Goal: Task Accomplishment & Management: Manage account settings

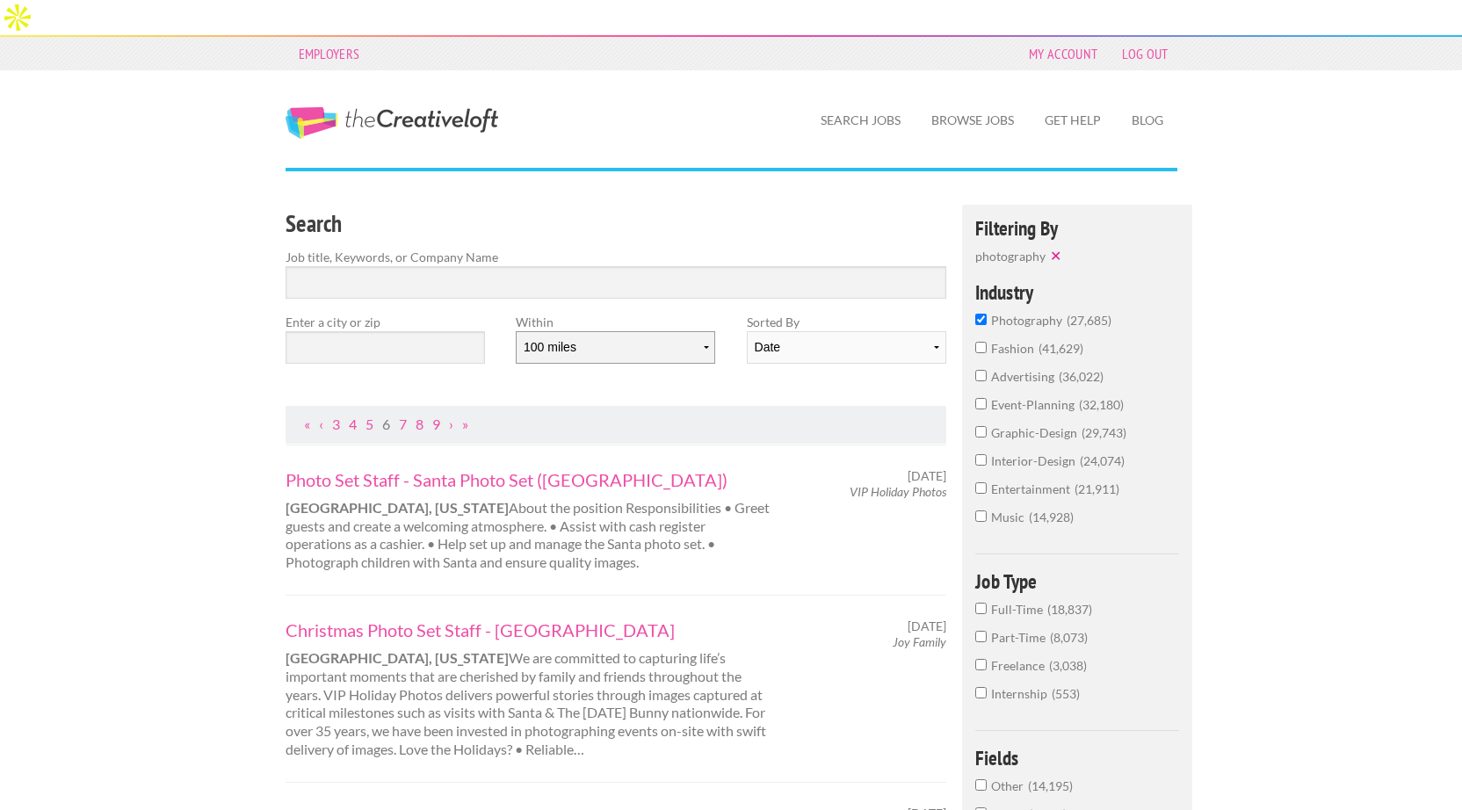
click at [618, 331] on select "10 miles 20 miles 50 miles 100 miles 200 miles 300 miles 400 miles 500 miles" at bounding box center [615, 347] width 199 height 32
select select "50"
click at [516, 331] on select "10 miles 20 miles 50 miles 100 miles 200 miles 300 miles 400 miles 500 miles" at bounding box center [615, 347] width 199 height 32
click at [395, 331] on input "text" at bounding box center [384, 347] width 199 height 32
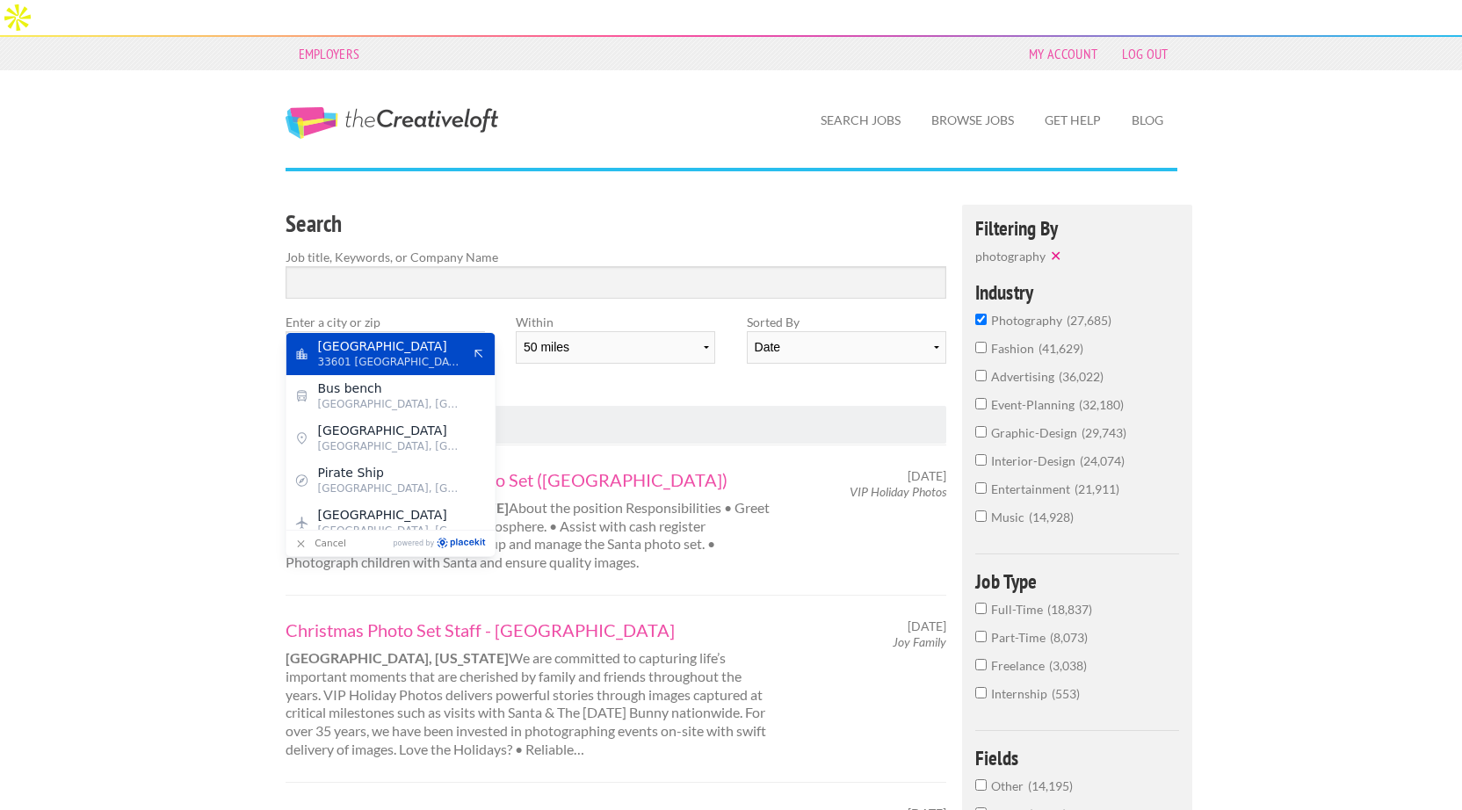
click at [331, 366] on span "33601 United States of America" at bounding box center [390, 362] width 144 height 16
type input "Tampa"
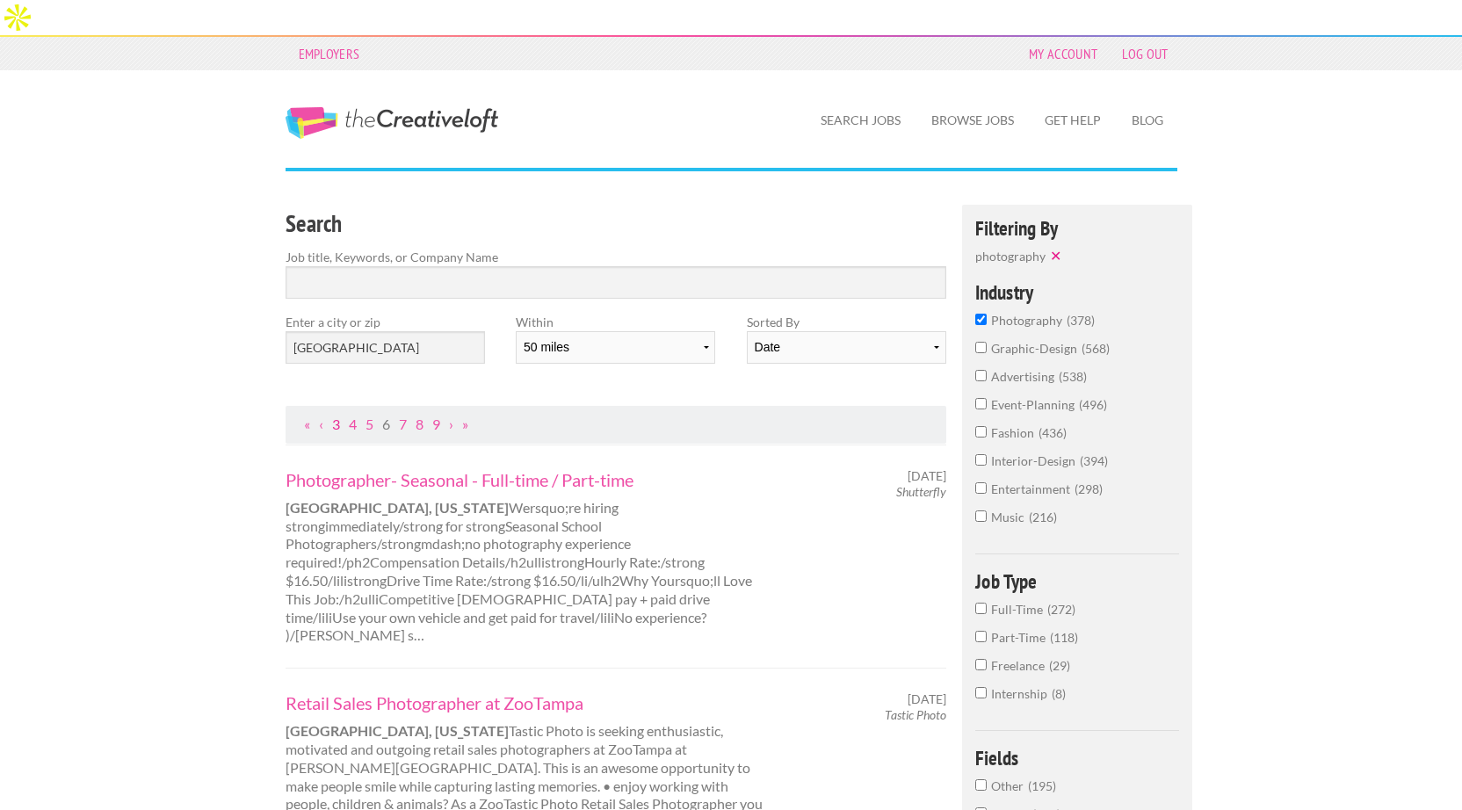
click at [336, 415] on link "3" at bounding box center [336, 423] width 8 height 17
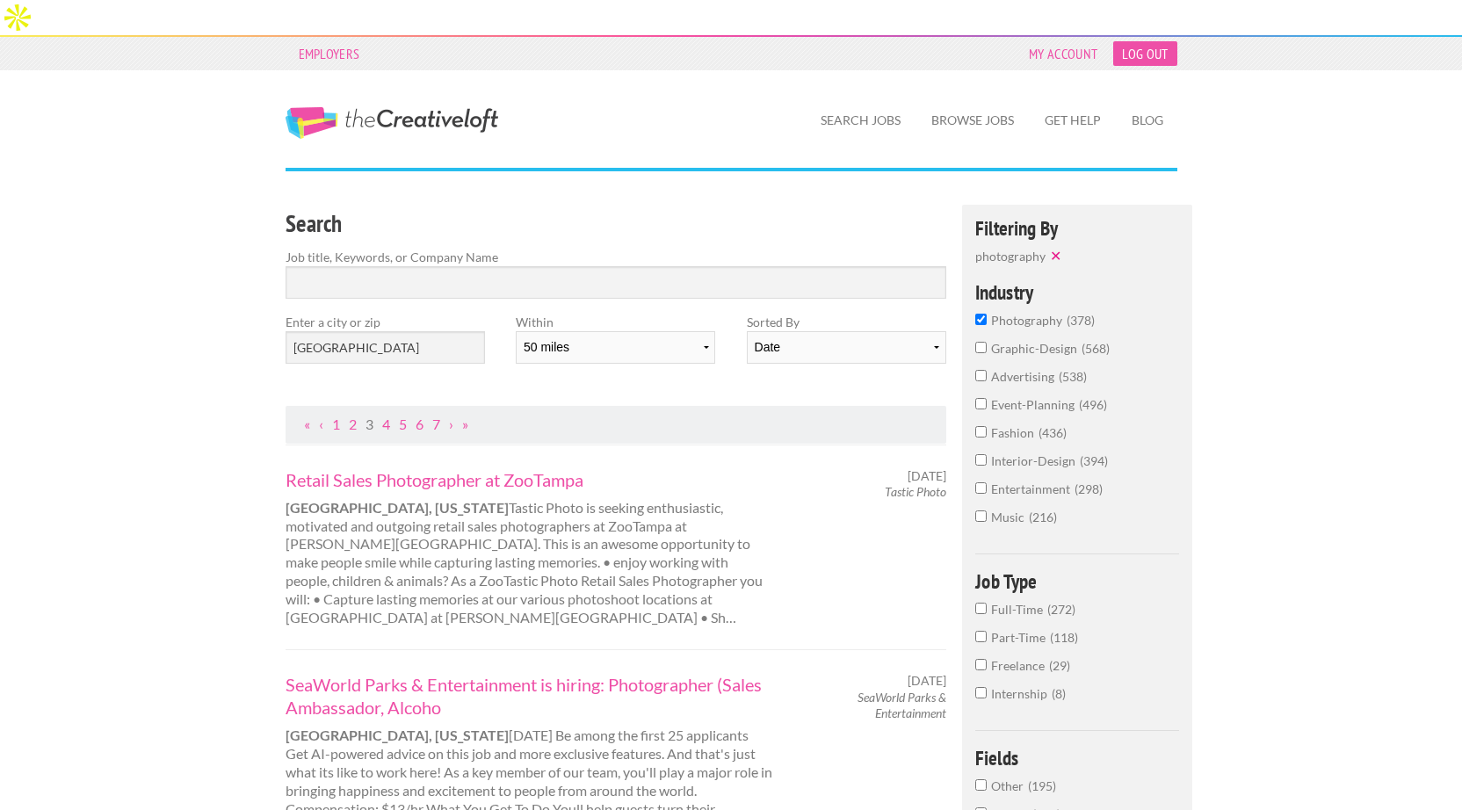
click at [1138, 41] on link "Log Out" at bounding box center [1144, 53] width 63 height 25
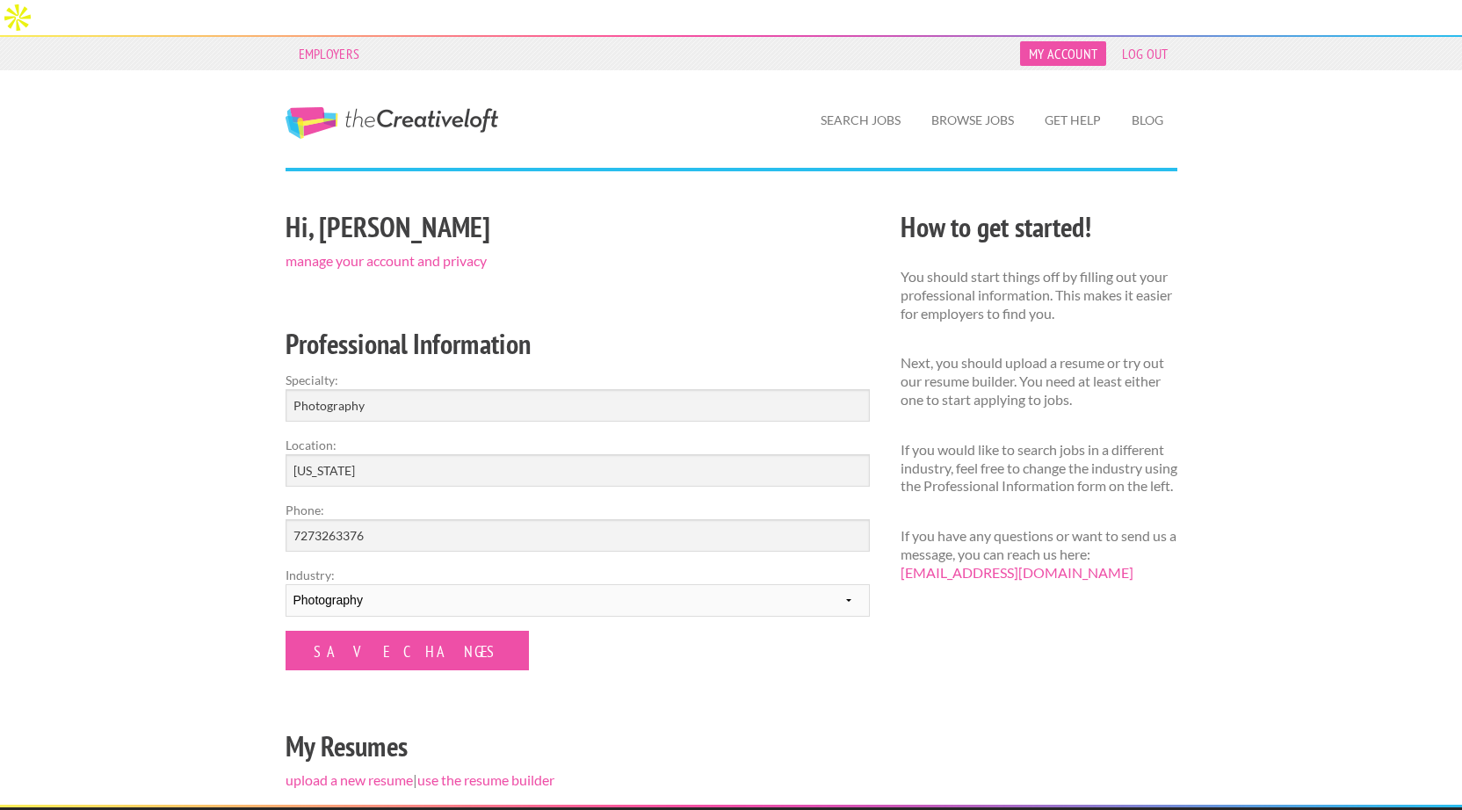
click at [1080, 41] on link "My Account" at bounding box center [1063, 53] width 86 height 25
click at [1063, 41] on link "My Account" at bounding box center [1063, 53] width 86 height 25
click at [388, 252] on link "manage your account and privacy" at bounding box center [385, 260] width 201 height 17
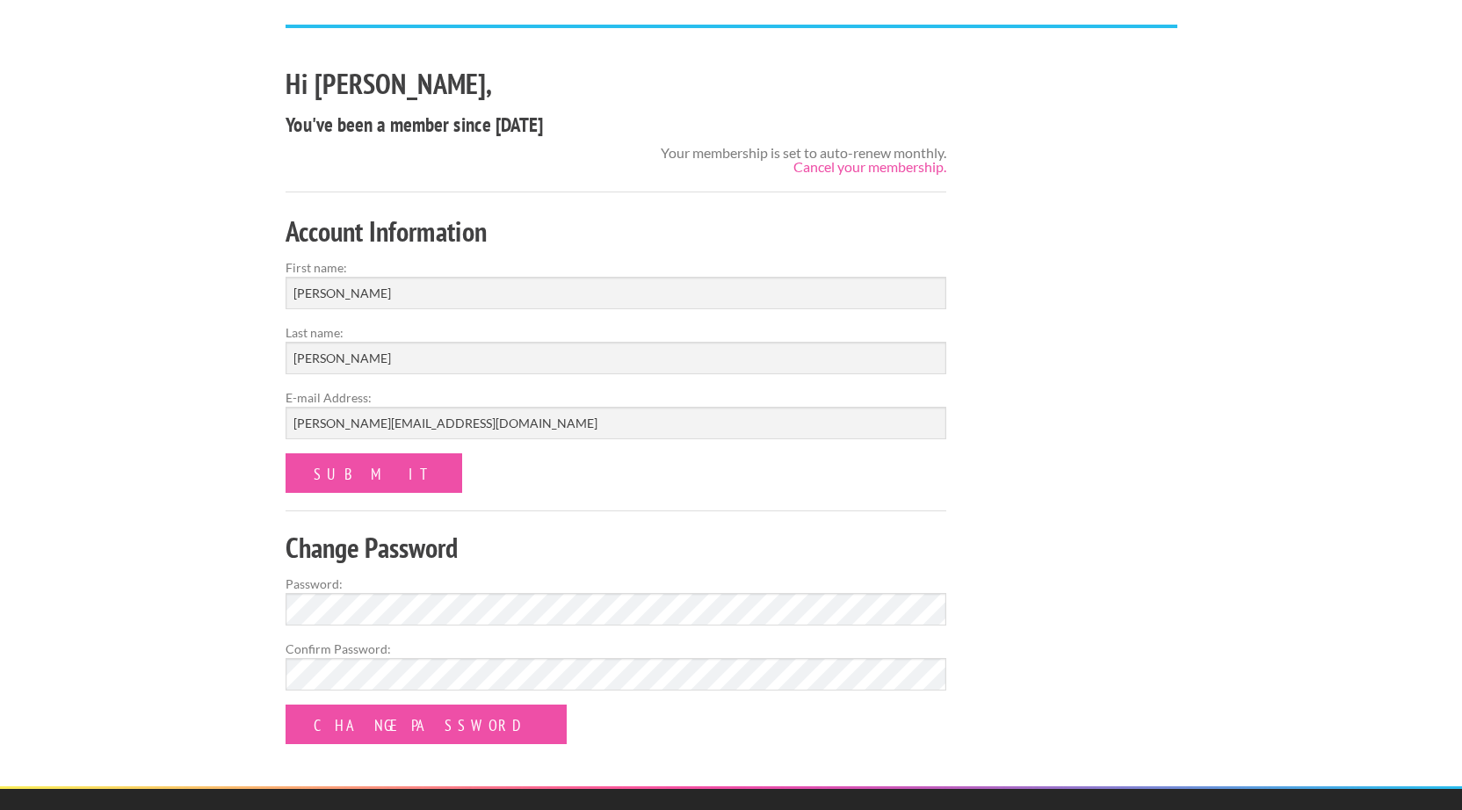
scroll to position [232, 0]
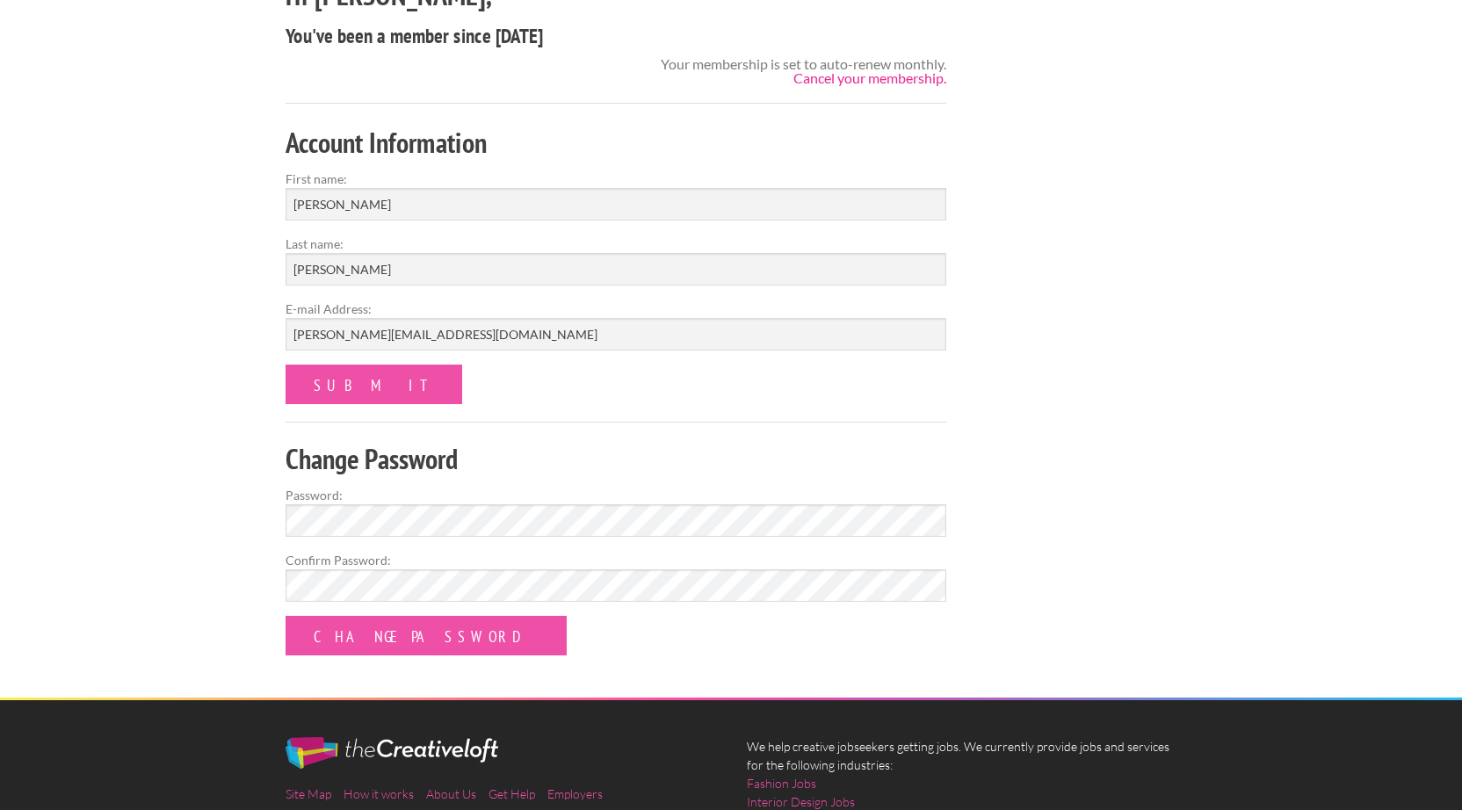
click at [860, 69] on link "Cancel your membership." at bounding box center [869, 77] width 153 height 17
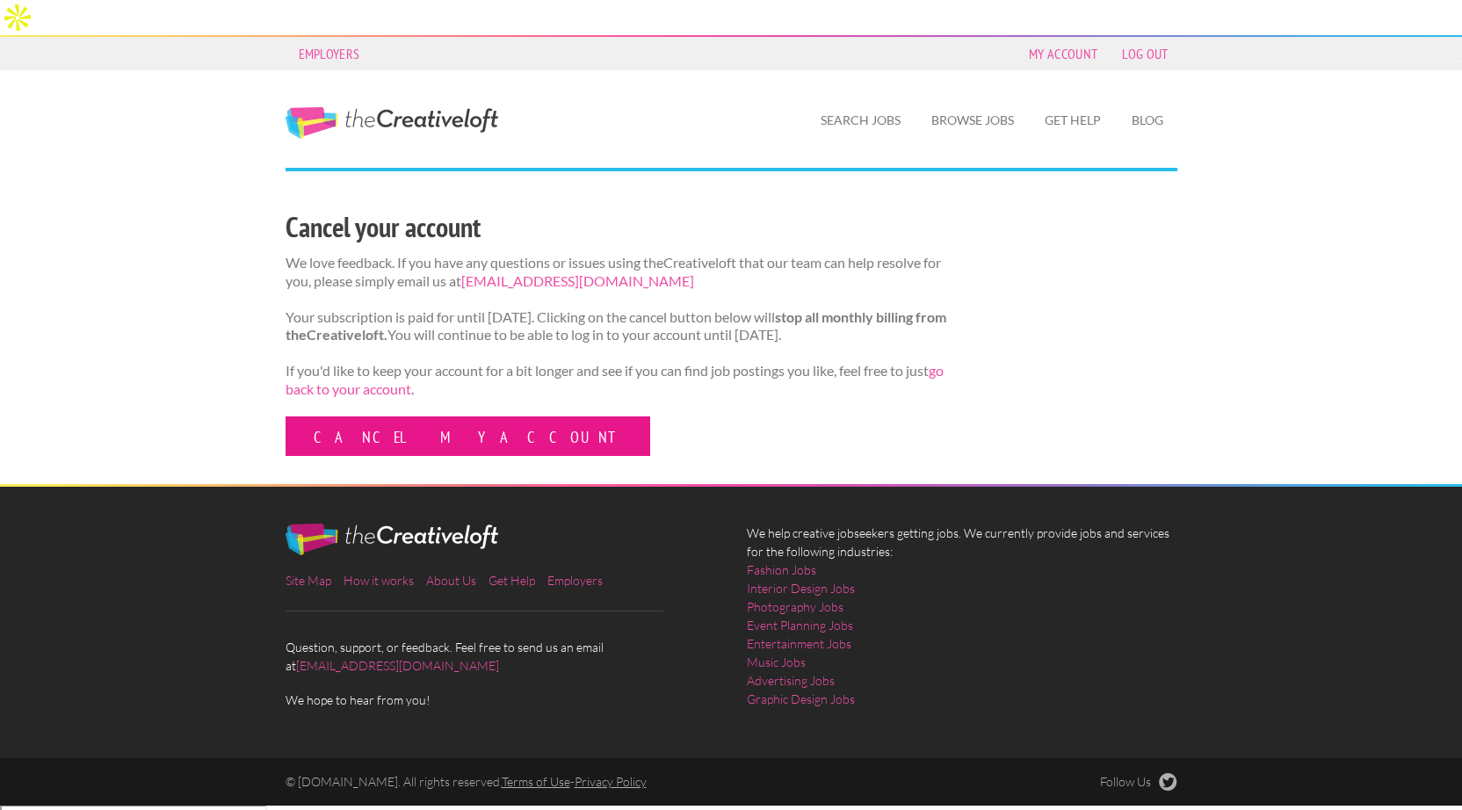
click at [384, 416] on link "Cancel my account" at bounding box center [467, 436] width 365 height 40
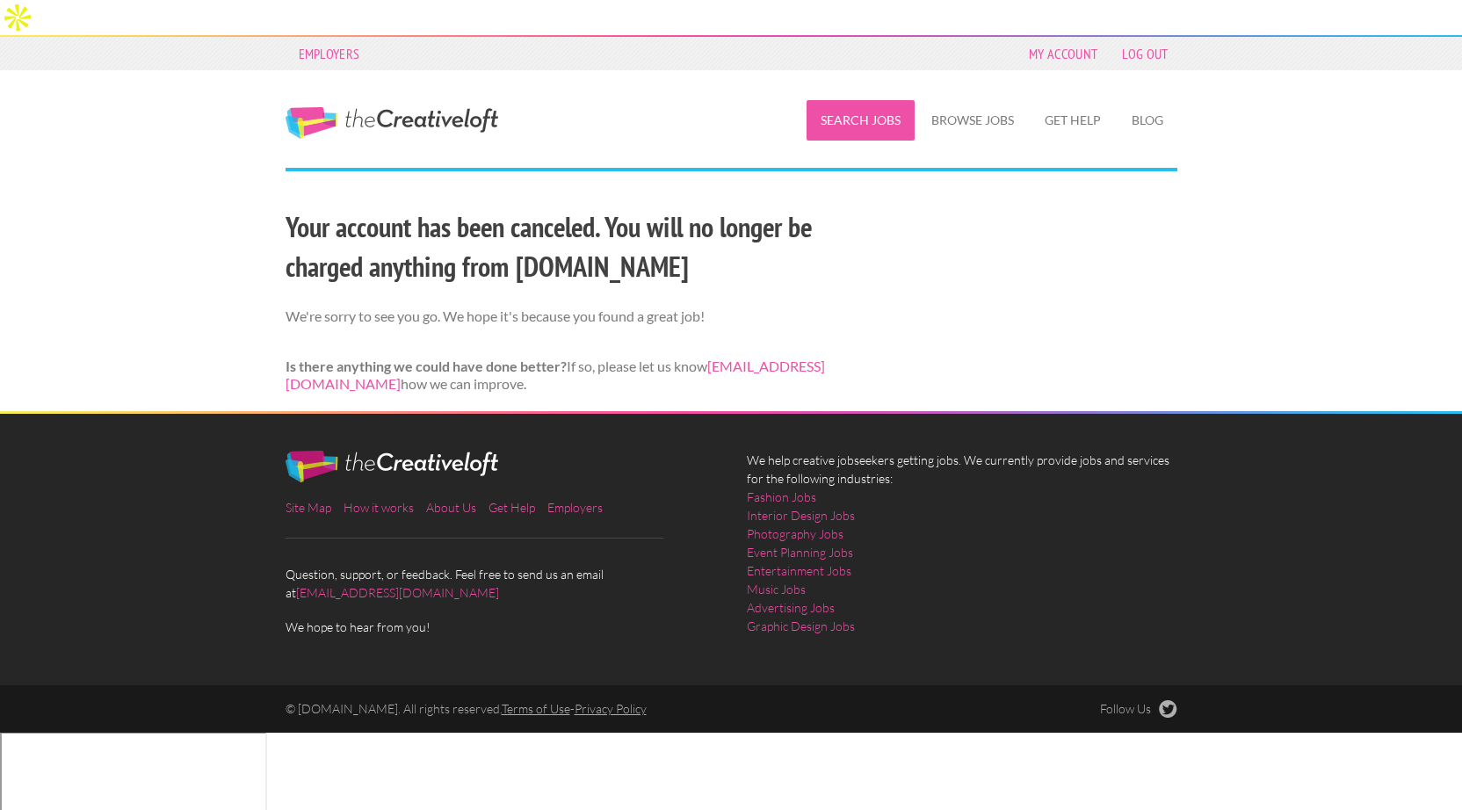
click at [869, 100] on link "Search Jobs" at bounding box center [860, 120] width 108 height 40
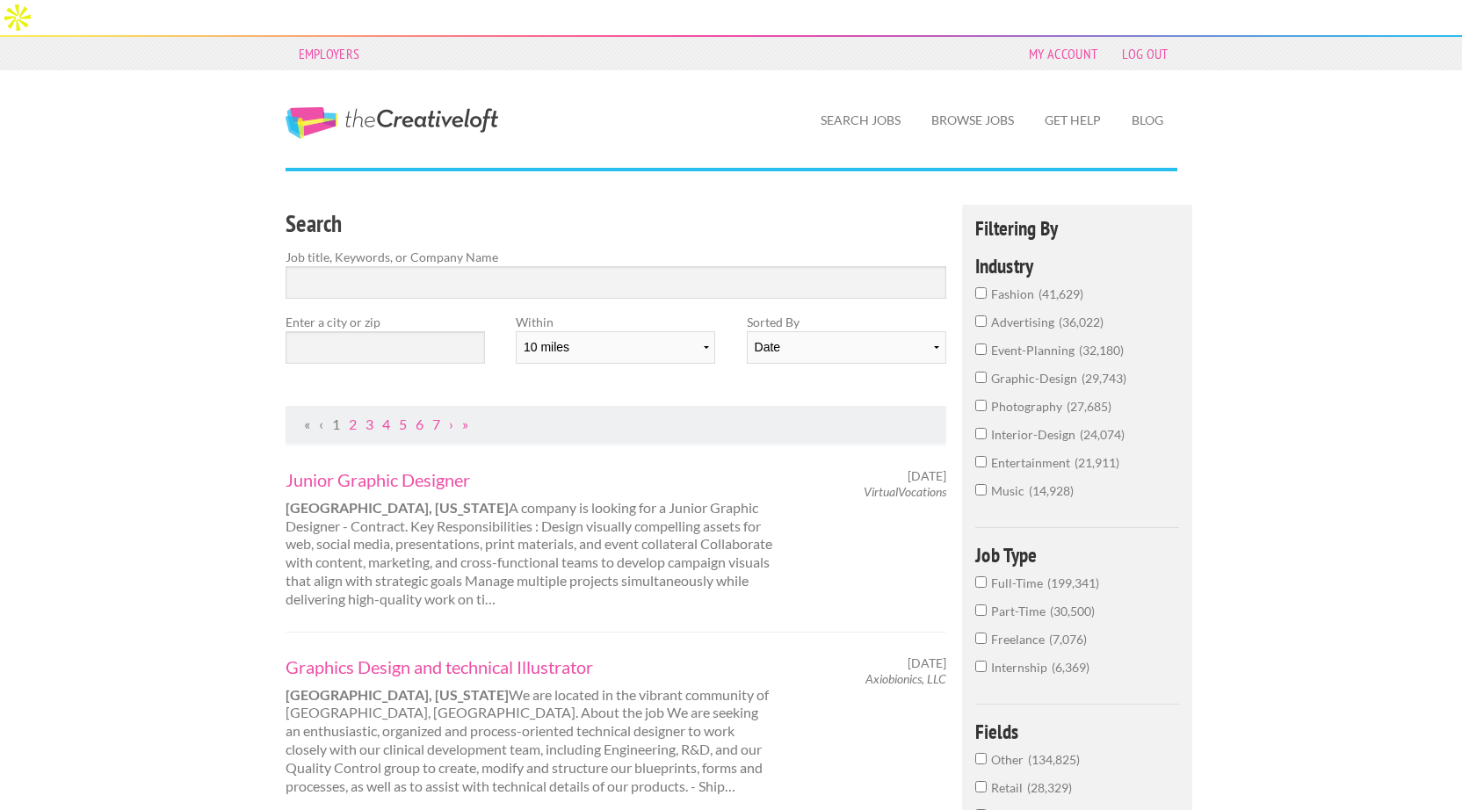
click at [1052, 286] on span "41,629" at bounding box center [1060, 293] width 45 height 15
click at [986, 287] on input "fashion 41,629" at bounding box center [980, 292] width 11 height 11
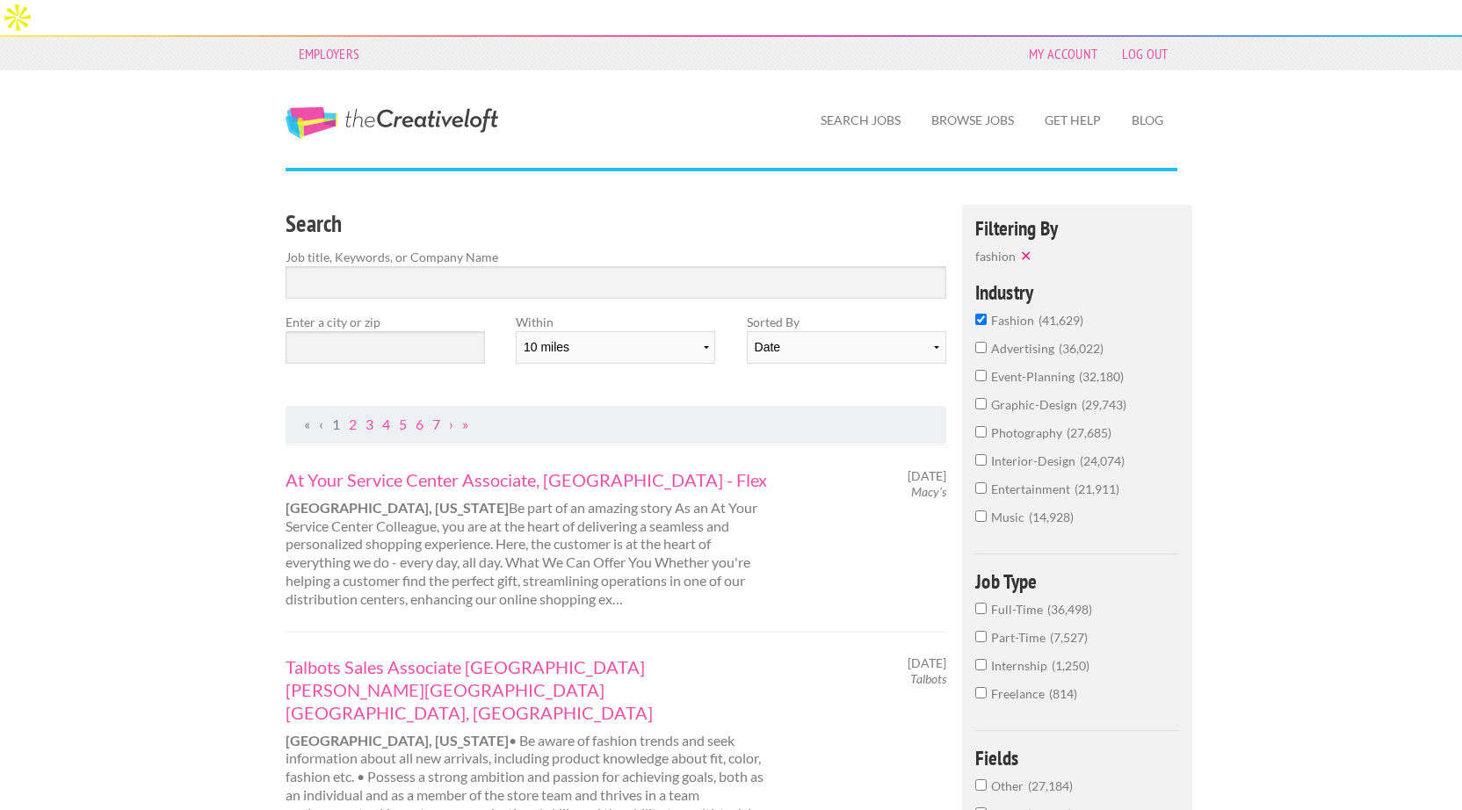
click at [1025, 425] on span "photography" at bounding box center [1029, 432] width 76 height 15
click at [986, 426] on input "photography 27,685" at bounding box center [980, 431] width 11 height 11
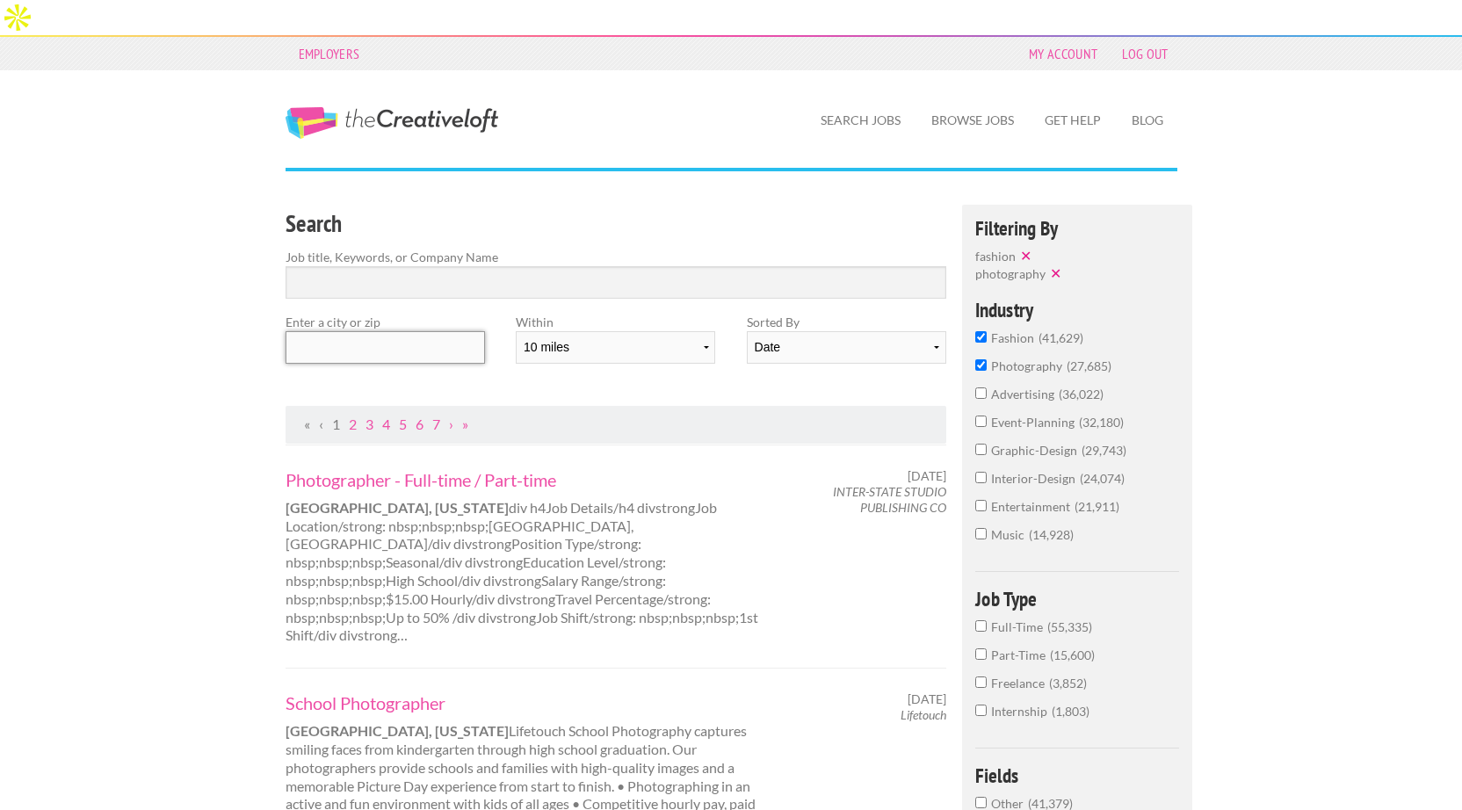
click at [413, 331] on input "text" at bounding box center [384, 347] width 199 height 32
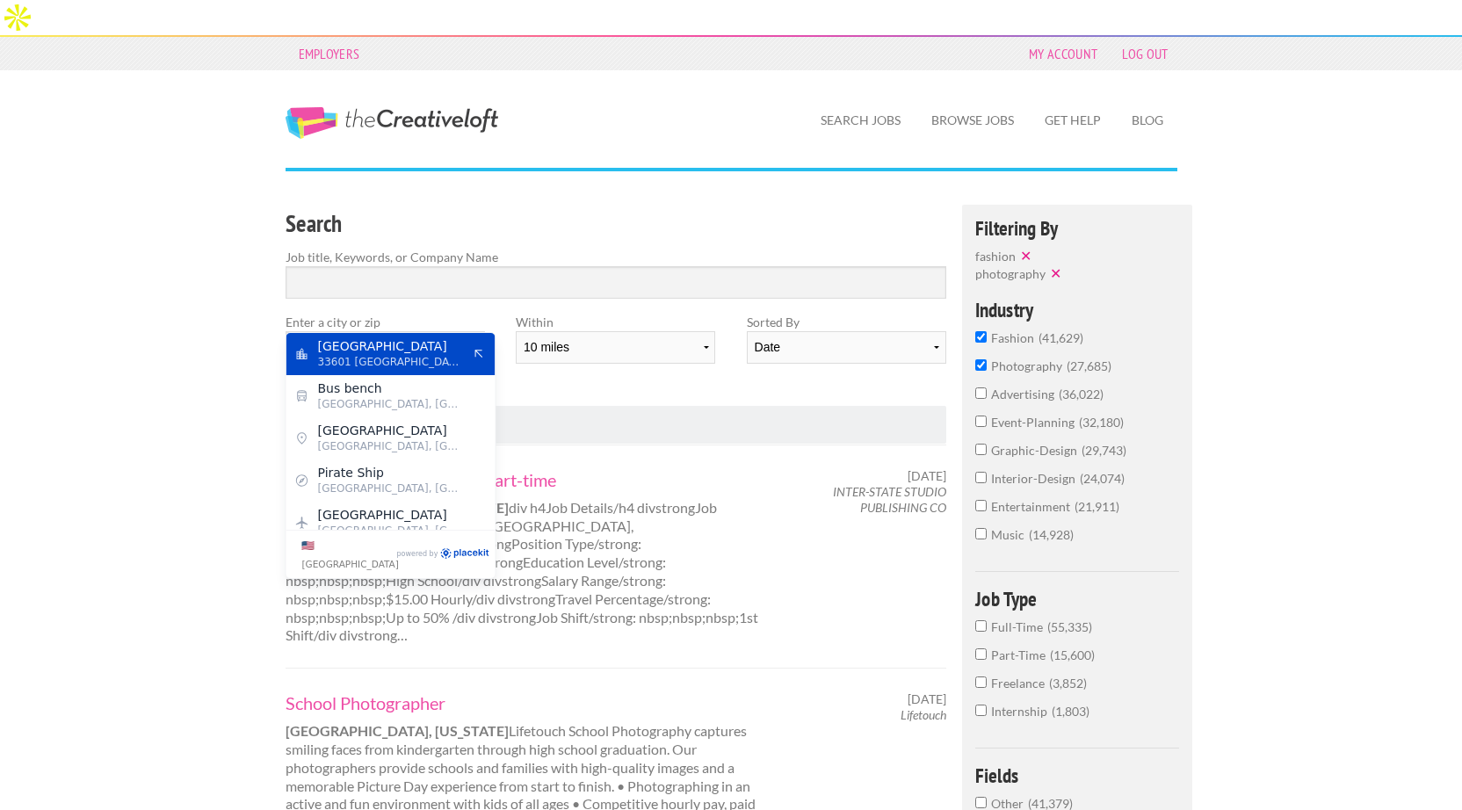
click at [408, 357] on span "33601 United States of America" at bounding box center [390, 362] width 144 height 16
type input "Tampa"
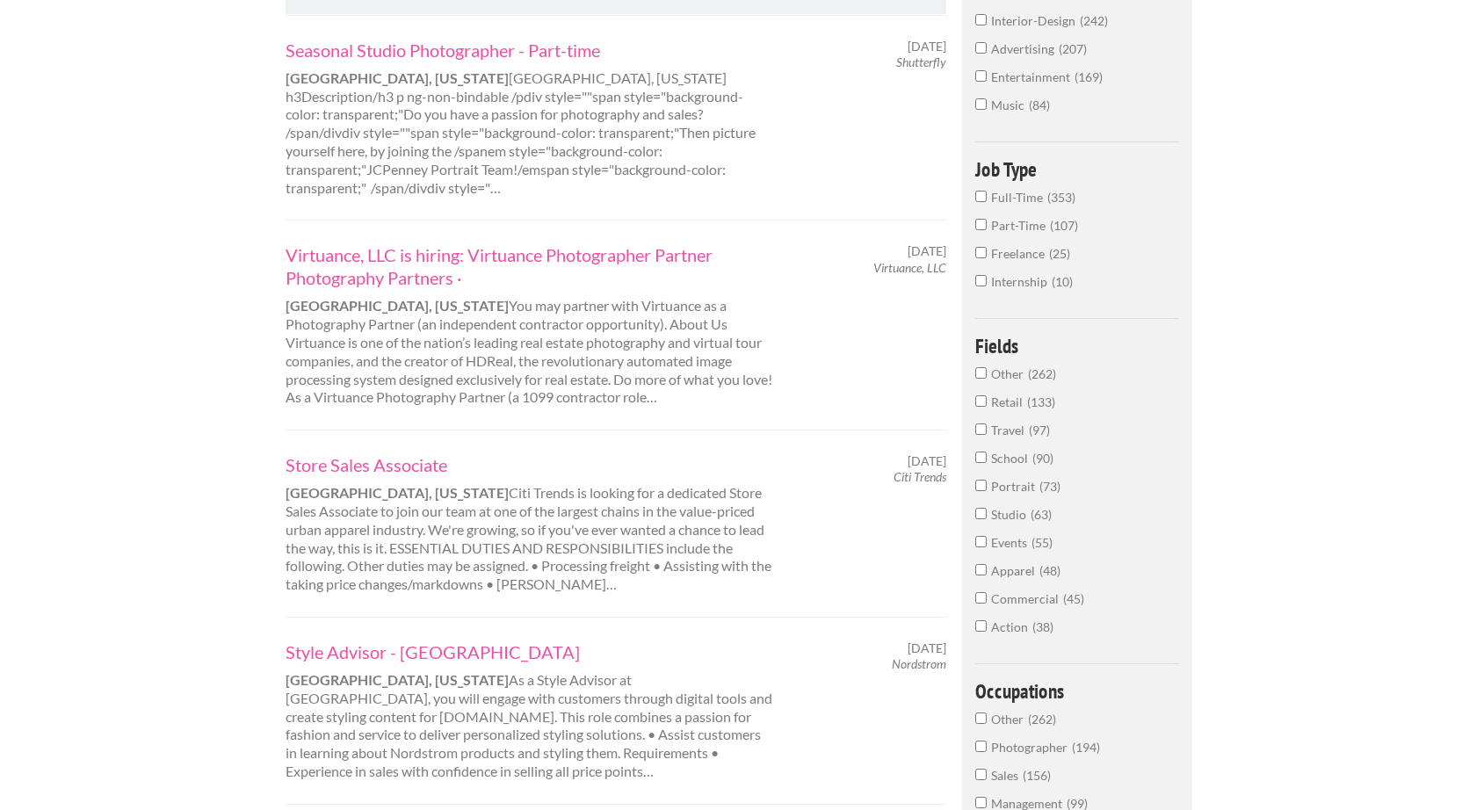
scroll to position [288, 0]
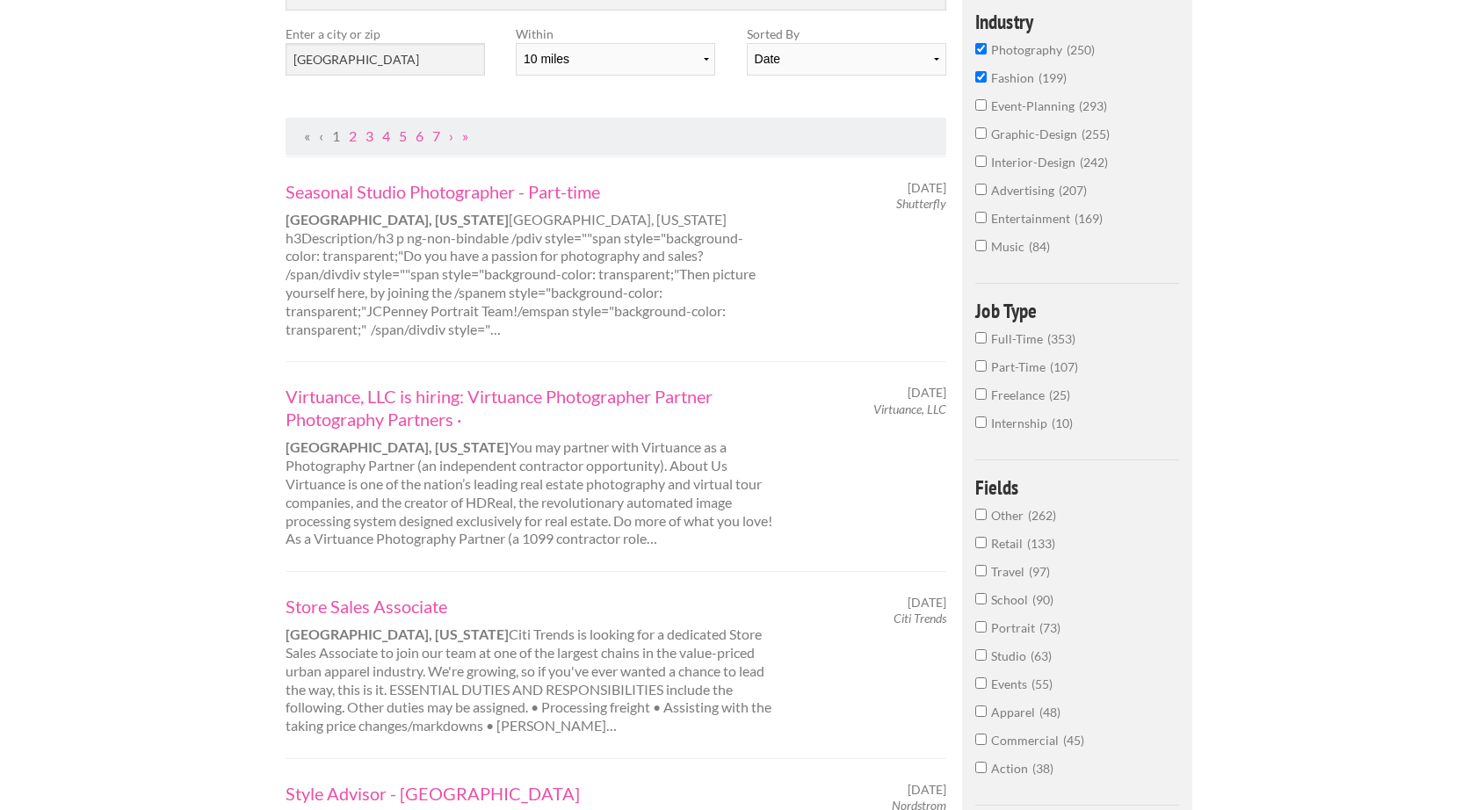
click at [982, 71] on input "fashion 199" at bounding box center [980, 76] width 11 height 11
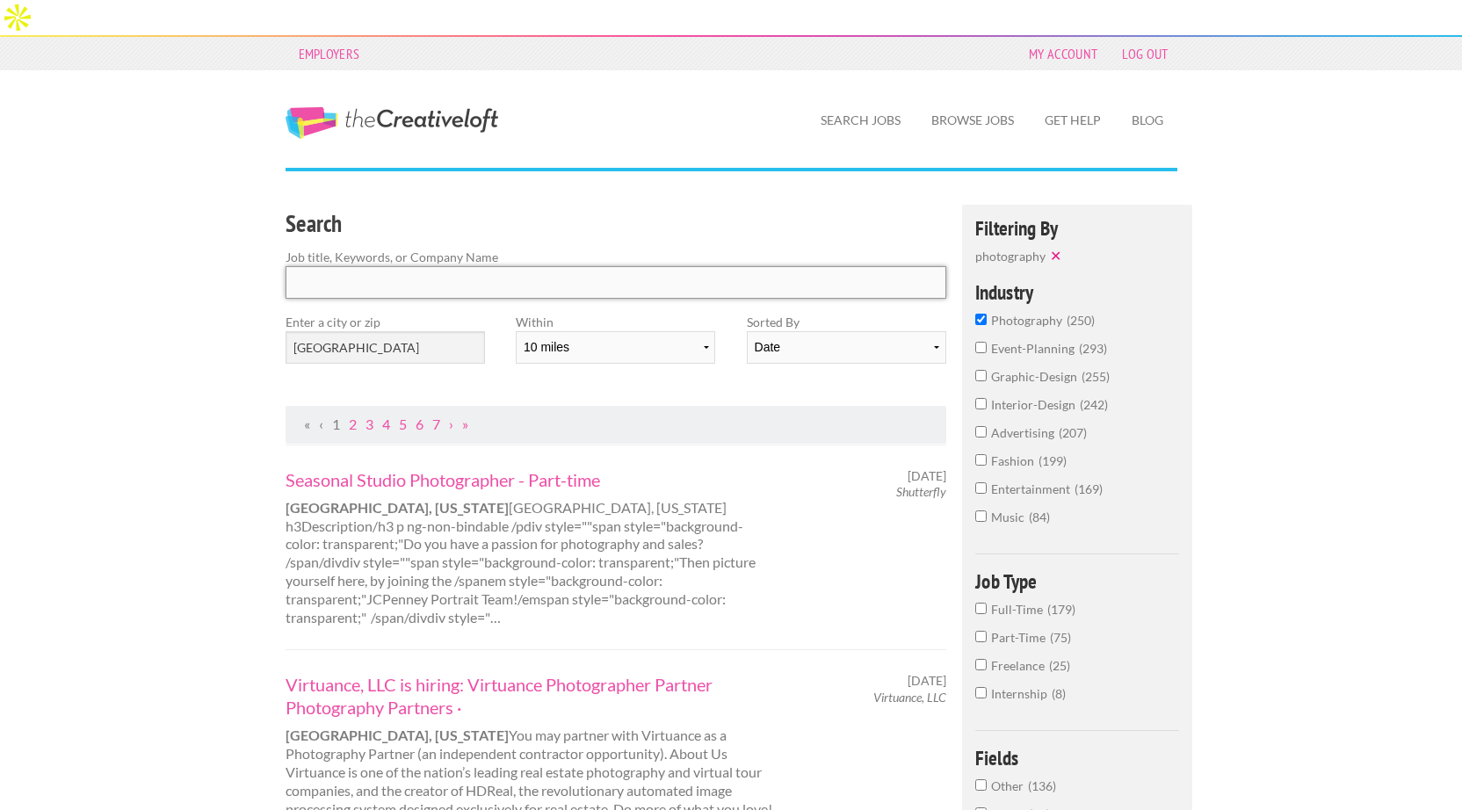
click at [394, 266] on input "Search" at bounding box center [615, 282] width 661 height 32
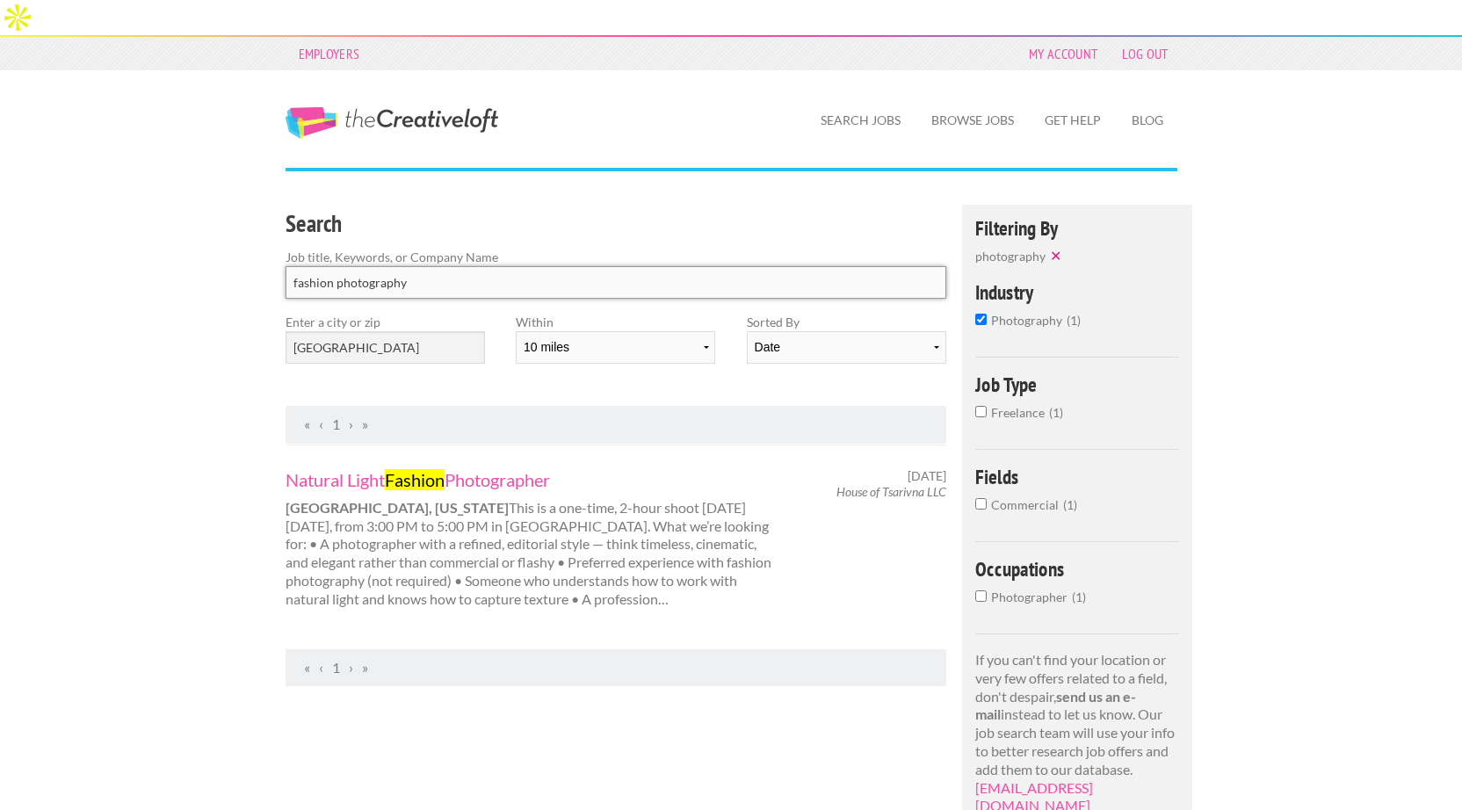
type input "fashion photography"
click button "submit" at bounding box center [0, 0] width 0 height 0
click at [408, 469] on mark "Fashion" at bounding box center [415, 479] width 60 height 21
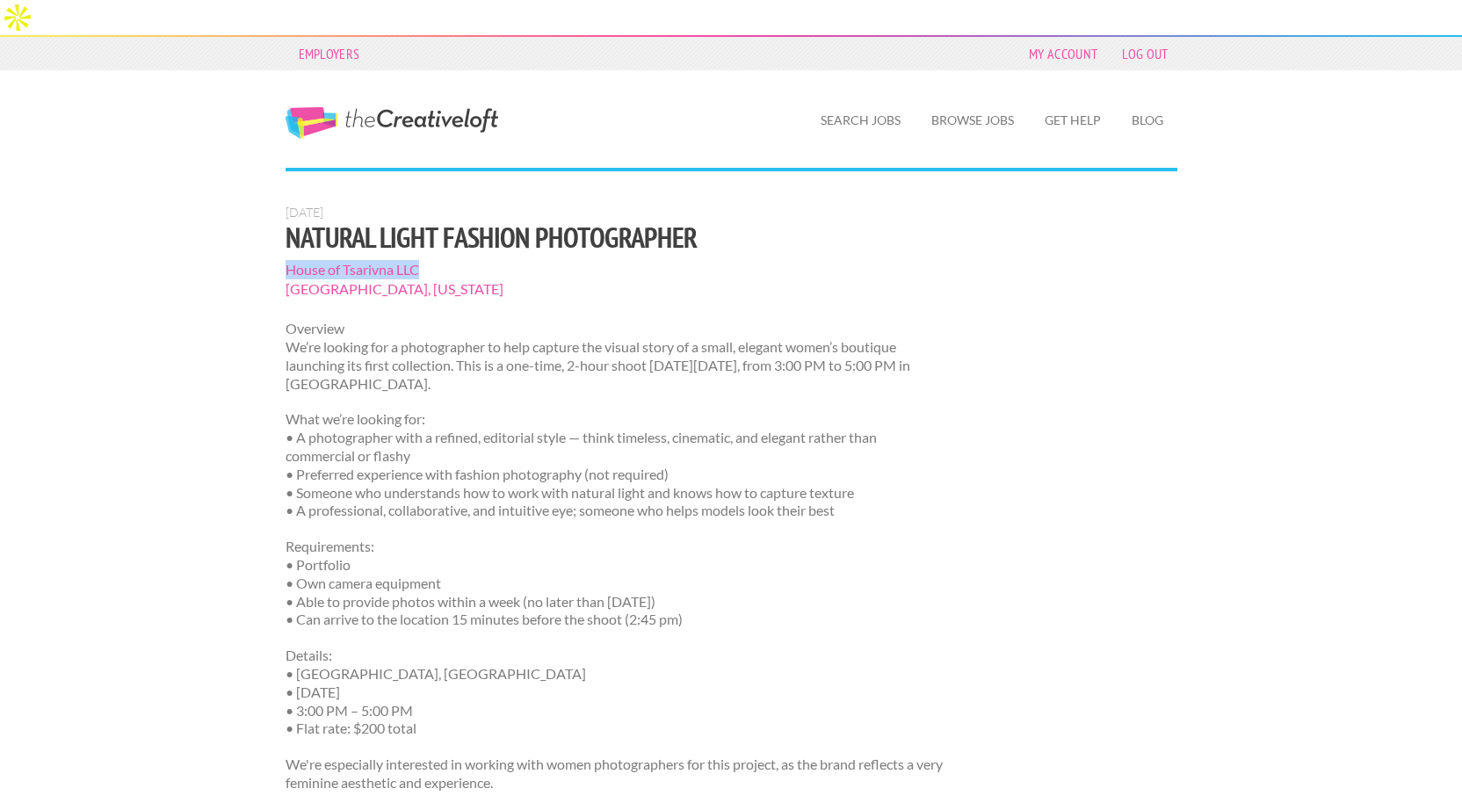
drag, startPoint x: 424, startPoint y: 235, endPoint x: 285, endPoint y: 235, distance: 139.7
click at [285, 260] on span "House of Tsarivna LLC" at bounding box center [615, 269] width 661 height 19
copy span "House of Tsarivna LLC"
